Goal: Entertainment & Leisure: Consume media (video, audio)

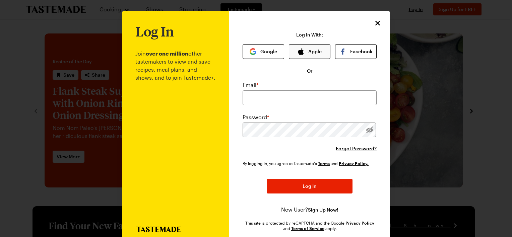
click at [311, 52] on button "Apple" at bounding box center [310, 51] width 42 height 15
click at [309, 95] on input "email" at bounding box center [310, 98] width 134 height 15
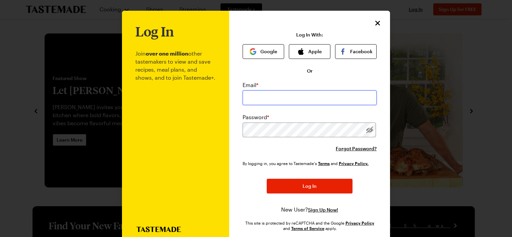
type input "[EMAIL_ADDRESS][DOMAIN_NAME]"
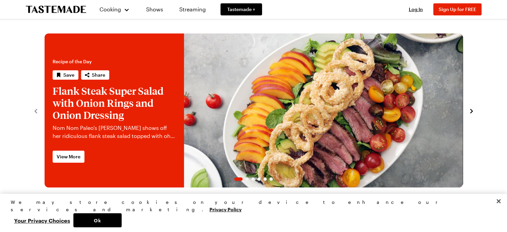
click at [419, 3] on div "Log In Sign Up Log In Sign Up for FREE" at bounding box center [442, 9] width 79 height 19
click at [420, 7] on span "Log In" at bounding box center [416, 9] width 14 height 6
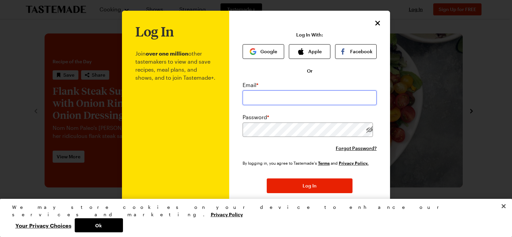
click at [278, 95] on input "email" at bounding box center [310, 98] width 134 height 15
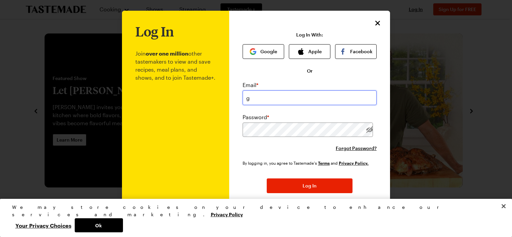
type input "[EMAIL_ADDRESS][DOMAIN_NAME]"
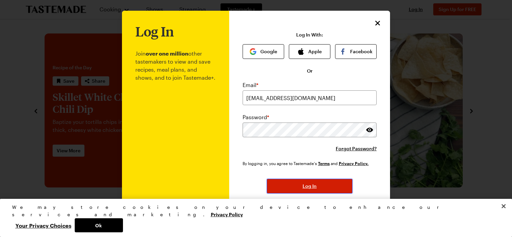
click at [289, 180] on button "Log In" at bounding box center [310, 186] width 86 height 15
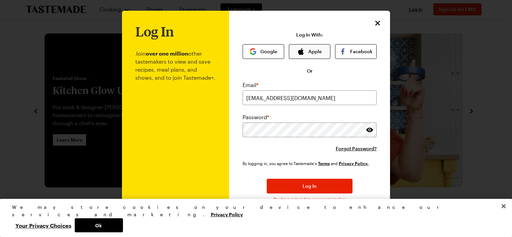
click at [302, 51] on icon "button" at bounding box center [301, 51] width 7 height 7
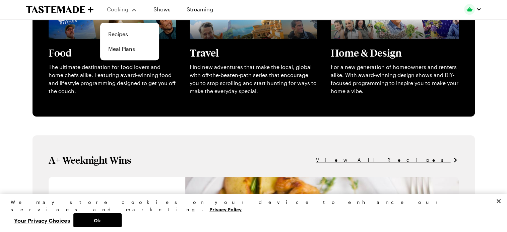
scroll to position [297, 0]
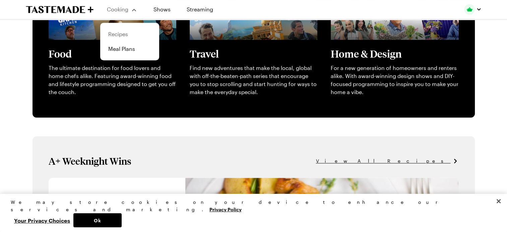
click at [117, 30] on link "Recipes" at bounding box center [129, 34] width 51 height 15
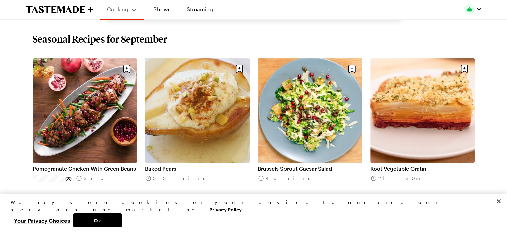
scroll to position [217, 0]
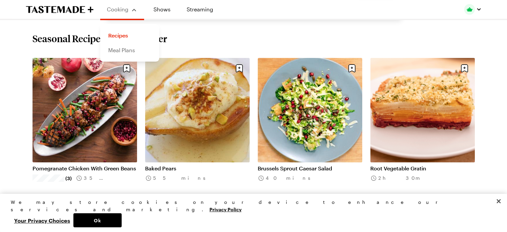
click at [124, 54] on link "Meal Plans" at bounding box center [129, 50] width 51 height 15
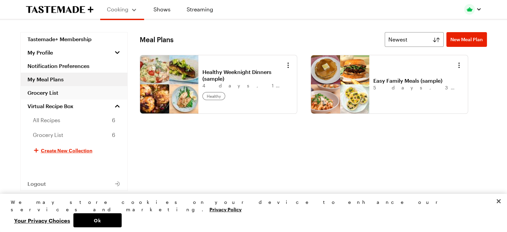
click at [43, 93] on link "Grocery List" at bounding box center [74, 92] width 107 height 13
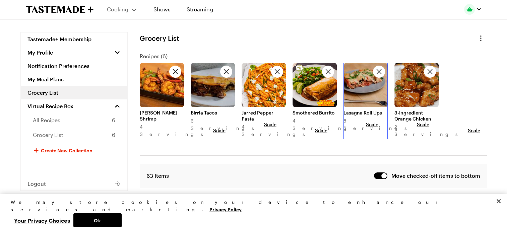
click at [358, 63] on link at bounding box center [366, 63] width 44 height 0
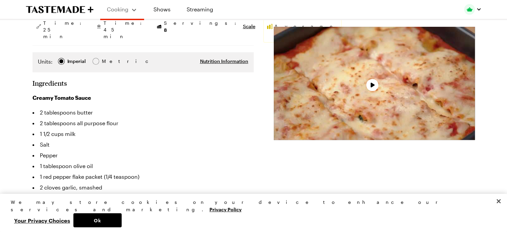
scroll to position [152, 0]
click at [377, 75] on div "Video Player" at bounding box center [374, 83] width 201 height 113
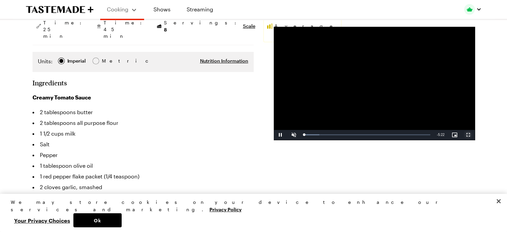
click at [466, 135] on span "Video Player" at bounding box center [468, 135] width 13 height 0
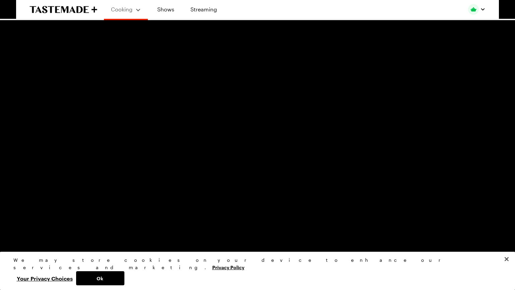
click at [192, 225] on video "Video Player" at bounding box center [257, 145] width 515 height 290
drag, startPoint x: 10, startPoint y: 285, endPoint x: 14, endPoint y: 285, distance: 4.4
click at [14, 237] on div "Play Unmute Current Time 0:02 / Duration 5:23 Loaded : 6.17% 0:04 0:02 Stream T…" at bounding box center [257, 285] width 515 height 10
click at [16, 237] on span "Video Player" at bounding box center [19, 285] width 13 height 0
click at [156, 169] on video "Video Player" at bounding box center [257, 145] width 515 height 290
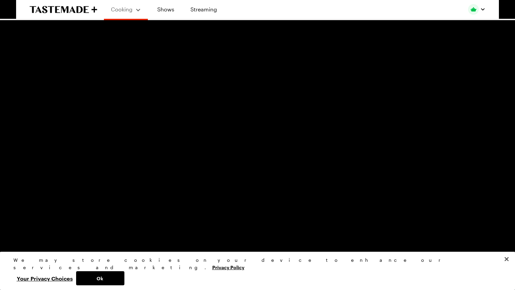
click at [229, 142] on video "Video Player" at bounding box center [257, 145] width 515 height 290
click at [109, 237] on div "Loaded : 40.20% 0:58 1:02" at bounding box center [250, 285] width 440 height 2
click at [145, 164] on video "Video Player" at bounding box center [257, 145] width 515 height 290
click at [93, 237] on div "Loaded : 40.20% 0:46 0:46" at bounding box center [250, 285] width 440 height 2
click at [88, 237] on div "Loaded : 40.20% 0:43 0:47" at bounding box center [250, 285] width 440 height 2
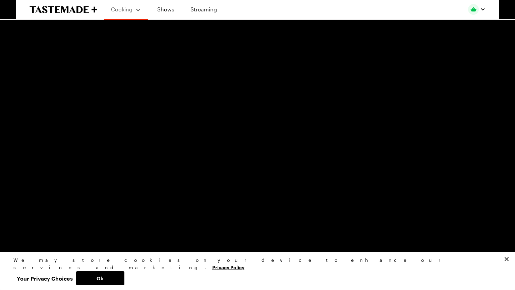
click at [159, 188] on video "Video Player" at bounding box center [257, 145] width 515 height 290
click at [159, 189] on video "Video Player" at bounding box center [257, 145] width 515 height 290
click at [155, 157] on video "Video Player" at bounding box center [257, 145] width 515 height 290
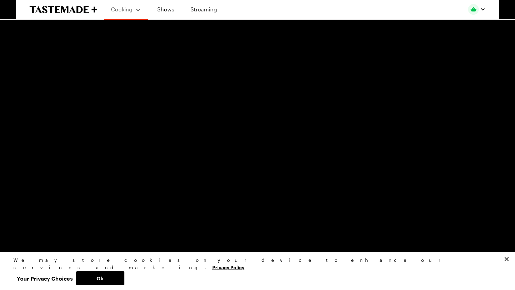
click at [155, 157] on video "Video Player" at bounding box center [257, 145] width 515 height 290
drag, startPoint x: 155, startPoint y: 157, endPoint x: 293, endPoint y: 182, distance: 140.4
click at [293, 182] on video "Video Player" at bounding box center [257, 145] width 515 height 290
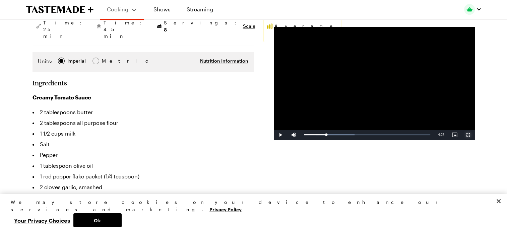
click at [469, 135] on span "Video Player" at bounding box center [468, 135] width 13 height 0
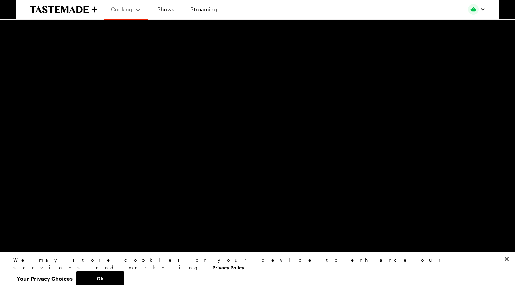
click at [339, 117] on video "Video Player" at bounding box center [257, 145] width 515 height 290
click at [338, 117] on video "Video Player" at bounding box center [257, 145] width 515 height 290
click at [264, 91] on video "Video Player" at bounding box center [257, 145] width 515 height 290
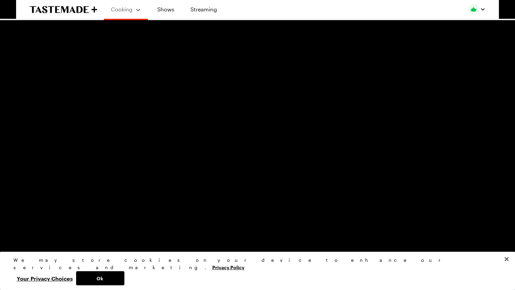
click at [247, 108] on video "Video Player" at bounding box center [257, 145] width 515 height 290
click at [268, 95] on video "Video Player" at bounding box center [257, 145] width 515 height 290
click at [298, 176] on video "Video Player" at bounding box center [257, 145] width 515 height 290
click at [284, 150] on video "Video Player" at bounding box center [257, 145] width 515 height 290
click at [224, 149] on video "Video Player" at bounding box center [257, 145] width 515 height 290
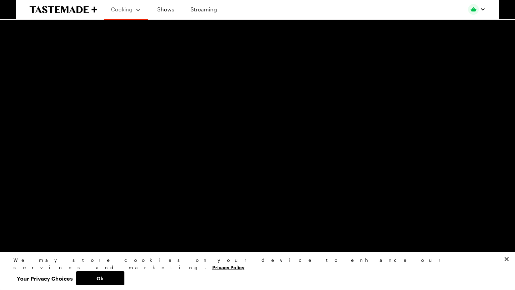
click at [224, 149] on video "Video Player" at bounding box center [257, 145] width 515 height 290
click at [270, 210] on video "Video Player" at bounding box center [257, 145] width 515 height 290
click at [144, 172] on video "Video Player" at bounding box center [257, 145] width 515 height 290
click at [220, 237] on div "Loaded : 65.03% 2:19 2:22" at bounding box center [250, 285] width 447 height 10
click at [217, 237] on div "Loaded : 65.03% 2:17 2:20" at bounding box center [250, 285] width 447 height 10
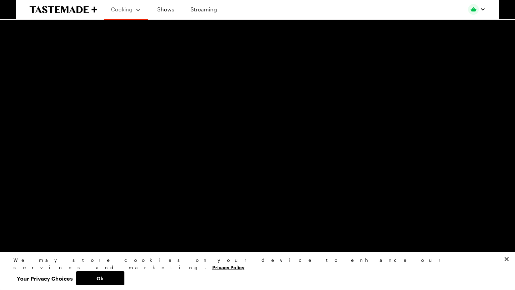
click at [217, 237] on div "2:18" at bounding box center [123, 285] width 187 height 2
click at [211, 237] on video "Video Player" at bounding box center [257, 145] width 515 height 290
click at [237, 237] on div "Loaded : 68.16% 2:32 2:32" at bounding box center [250, 285] width 440 height 2
click at [251, 206] on video "Video Player" at bounding box center [257, 145] width 515 height 290
click at [302, 147] on video "Video Player" at bounding box center [257, 145] width 515 height 290
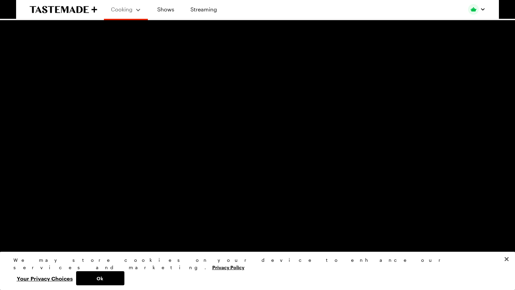
click at [268, 237] on div "Loaded : 74.30% 2:54 2:57" at bounding box center [250, 285] width 447 height 10
click at [264, 237] on div "Loaded : 74.30% 2:51 2:54" at bounding box center [250, 285] width 447 height 10
click at [279, 182] on video "Video Player" at bounding box center [257, 145] width 515 height 290
click at [260, 237] on div "Loaded : 74.30% 2:49 2:52" at bounding box center [250, 285] width 447 height 10
click at [254, 237] on div "2:44" at bounding box center [142, 285] width 224 height 2
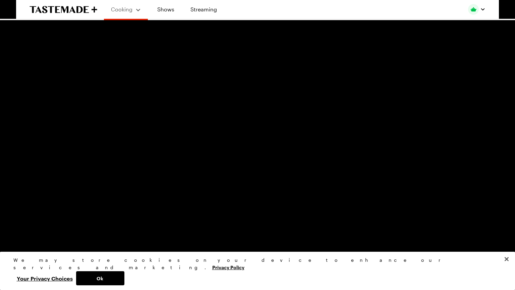
click at [250, 237] on div "Loaded : 74.30% 2:41 2:41" at bounding box center [250, 285] width 440 height 2
click at [246, 237] on div "Loaded : 74.30% 2:38 2:38" at bounding box center [250, 285] width 447 height 10
click at [241, 237] on div "Loaded : 74.30% 2:35 2:39" at bounding box center [250, 285] width 447 height 10
click at [237, 237] on div "Loaded : 74.30% 2:32 2:32" at bounding box center [250, 285] width 447 height 10
click at [251, 209] on video "Video Player" at bounding box center [257, 145] width 515 height 290
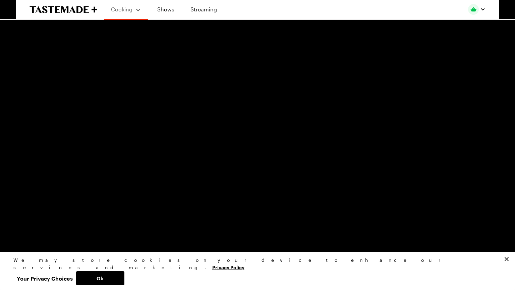
click at [190, 184] on video "Video Player" at bounding box center [257, 145] width 515 height 290
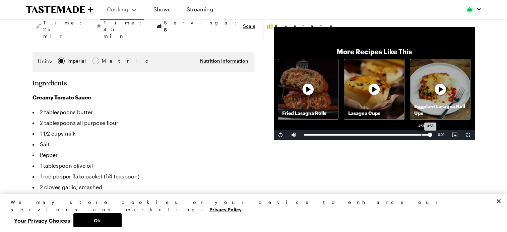
click at [421, 138] on div "Loaded : 100.00% 4:58 4:58" at bounding box center [367, 135] width 133 height 10
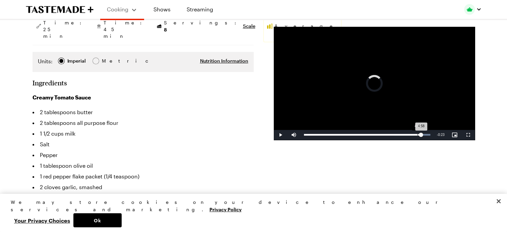
click at [417, 137] on div "Loaded : 100.00% 4:49 4:58" at bounding box center [367, 135] width 133 height 10
click at [400, 88] on video "Video Player" at bounding box center [374, 83] width 201 height 113
click at [465, 135] on span "Video Player" at bounding box center [468, 135] width 13 height 0
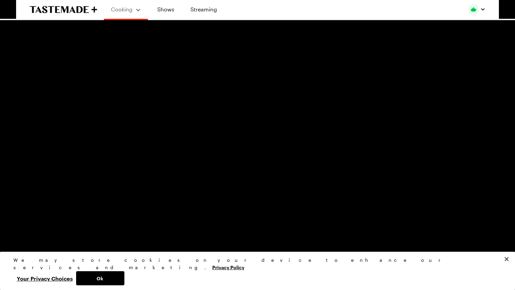
click at [418, 237] on div "Loaded : 100.00% 4:44 4:58" at bounding box center [250, 285] width 447 height 10
click at [399, 237] on div "Loaded : 100.00% 4:29 4:45" at bounding box center [250, 285] width 447 height 10
click at [396, 237] on div "Loaded : 96.31% 4:27 4:27" at bounding box center [250, 285] width 447 height 10
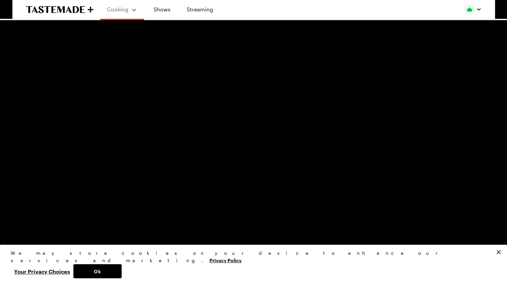
type textarea "x"
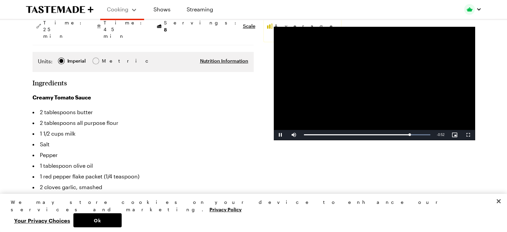
click at [351, 76] on video "Video Player" at bounding box center [374, 83] width 201 height 113
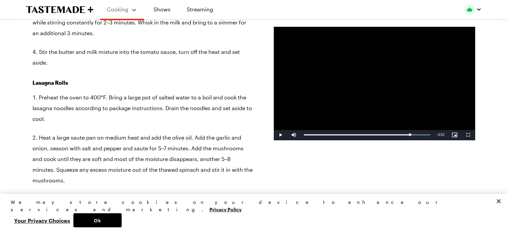
scroll to position [677, 0]
